Goal: Use online tool/utility: Use online tool/utility

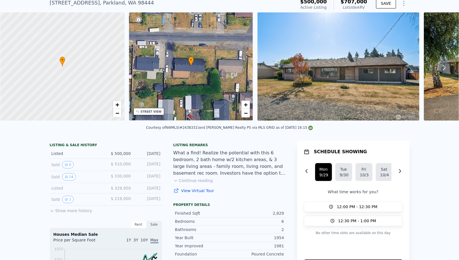
scroll to position [19, 0]
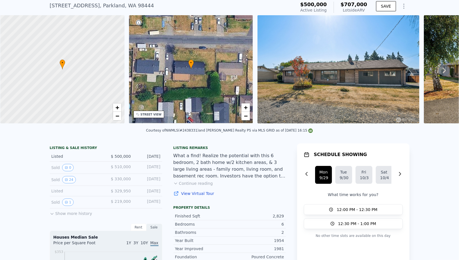
click at [201, 184] on button "Continue reading" at bounding box center [193, 183] width 40 height 6
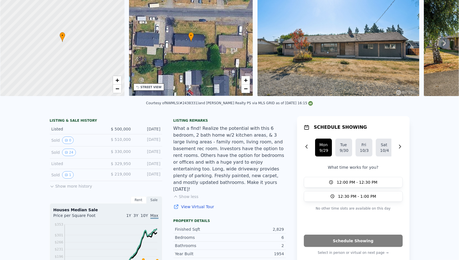
scroll to position [4, 0]
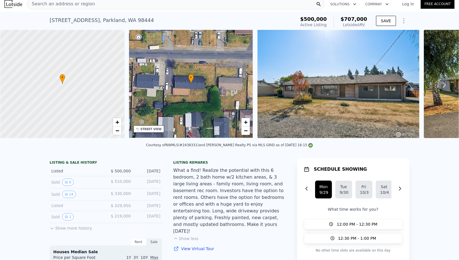
click at [402, 20] on icon "Show Options" at bounding box center [404, 20] width 7 height 7
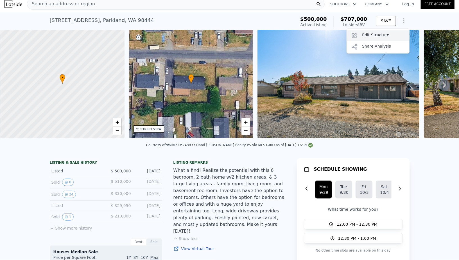
click at [384, 35] on div "Edit Structure" at bounding box center [378, 35] width 63 height 11
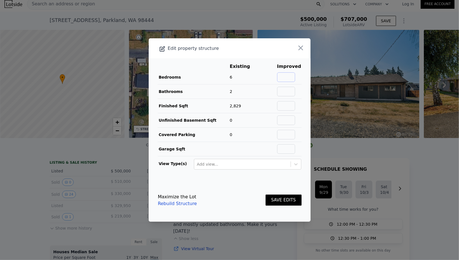
click at [292, 80] on input "text" at bounding box center [286, 77] width 18 height 10
type input "8"
click at [290, 90] on input "text" at bounding box center [286, 92] width 18 height 10
type input "4"
click at [288, 200] on button "SAVE EDITS" at bounding box center [284, 199] width 36 height 11
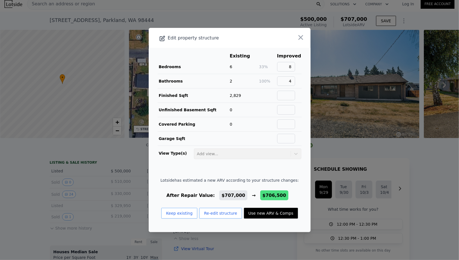
click at [271, 213] on button "Use new ARV & Comps" at bounding box center [271, 213] width 54 height 11
type input "2048"
type input "$ 706,500"
type input "$ 118,189"
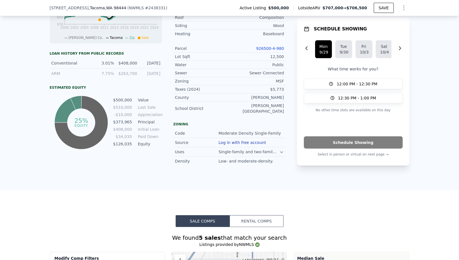
scroll to position [301, 0]
